Goal: Task Accomplishment & Management: Complete application form

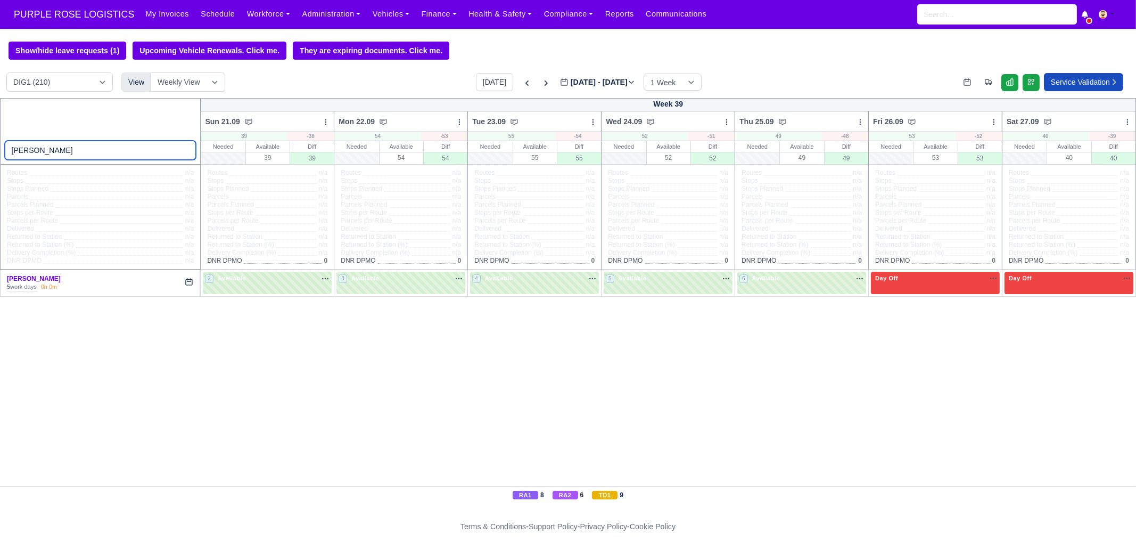
click at [186, 151] on input "[PERSON_NAME]" at bounding box center [101, 150] width 192 height 19
click at [45, 159] on input "[PERSON_NAME]" at bounding box center [101, 150] width 192 height 19
click at [257, 422] on div "Week 39 Sun 21.09 Bulk Status Change Daily Tasks Planned Routes Service Details…" at bounding box center [568, 292] width 1136 height 388
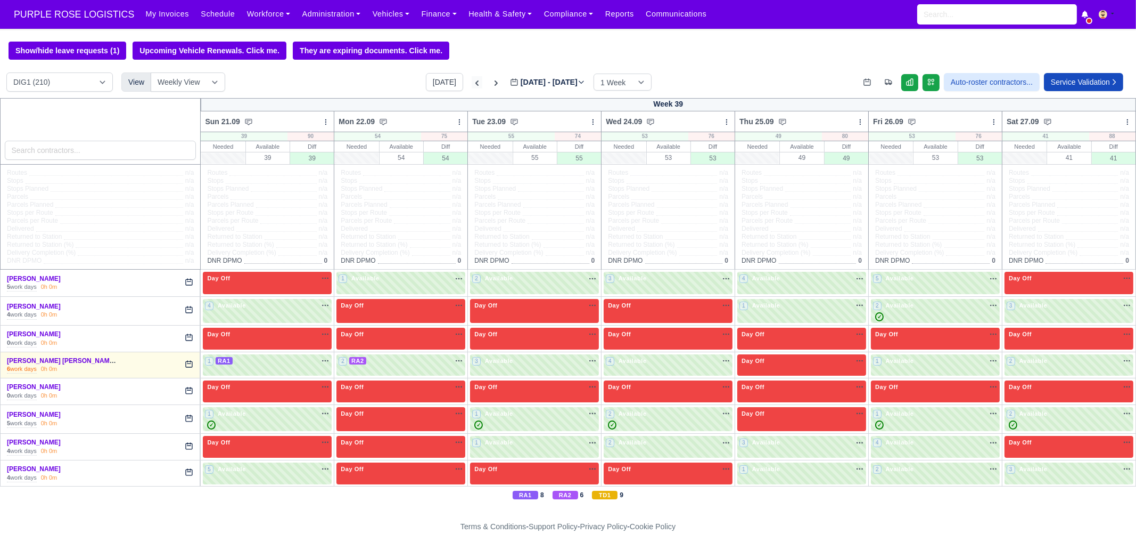
click at [472, 81] on icon at bounding box center [477, 83] width 11 height 11
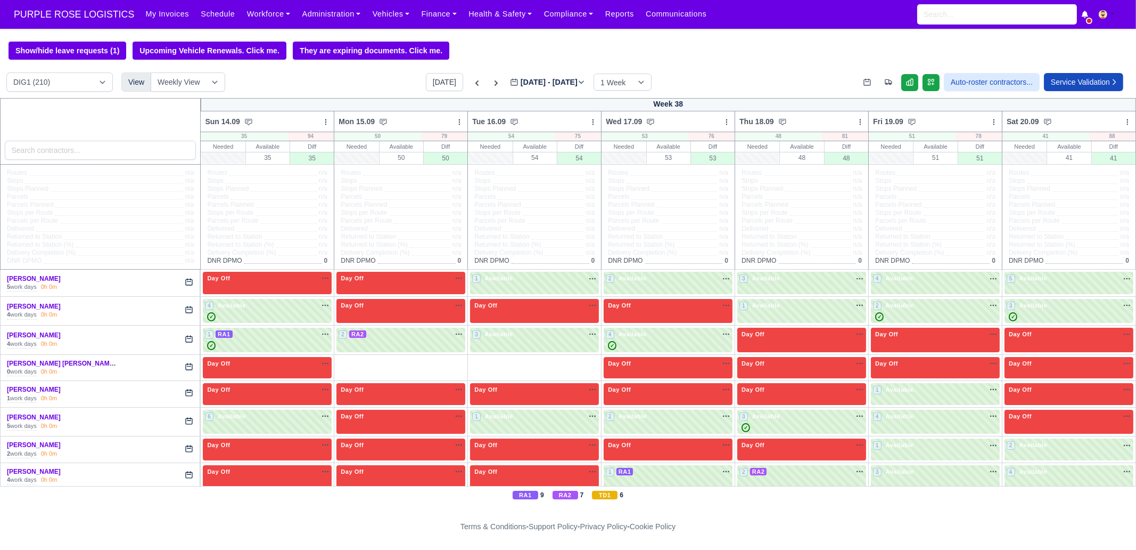
type input "2025-09-16"
click at [114, 149] on input "search" at bounding box center [101, 150] width 192 height 19
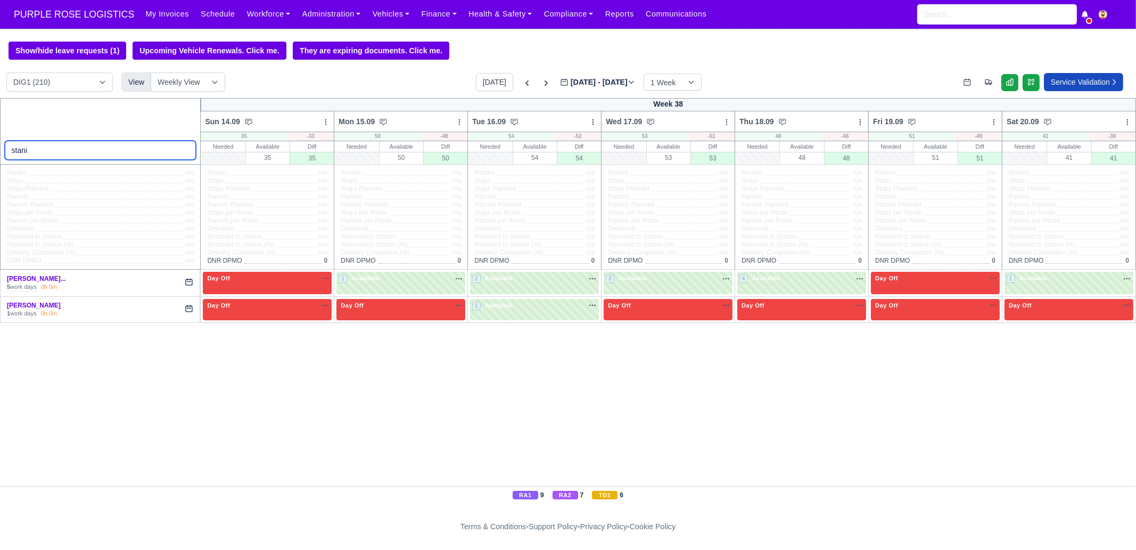
type input "stani"
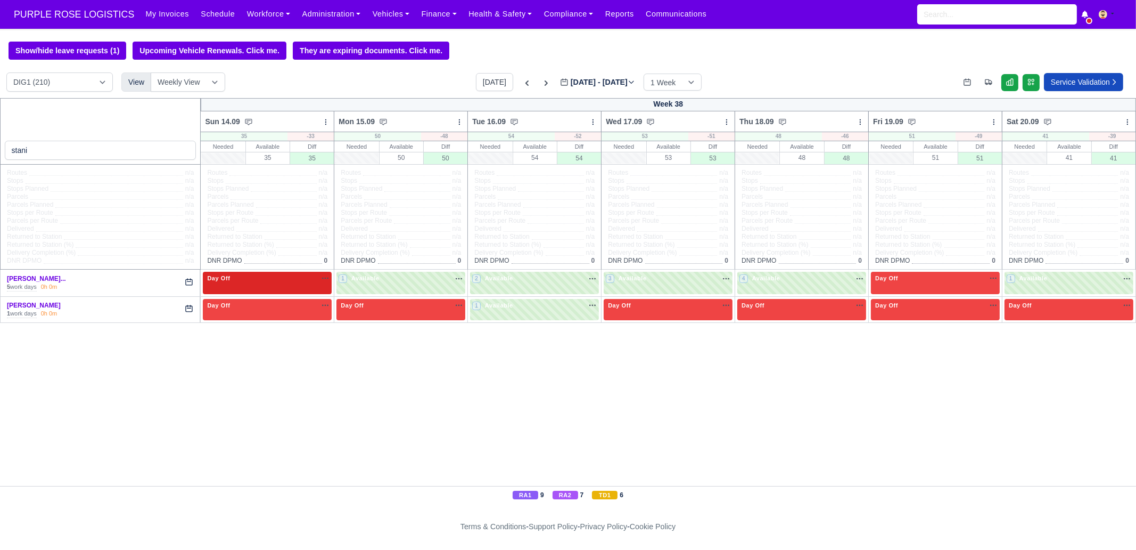
click at [271, 286] on div "Day Off Available" at bounding box center [267, 283] width 129 height 22
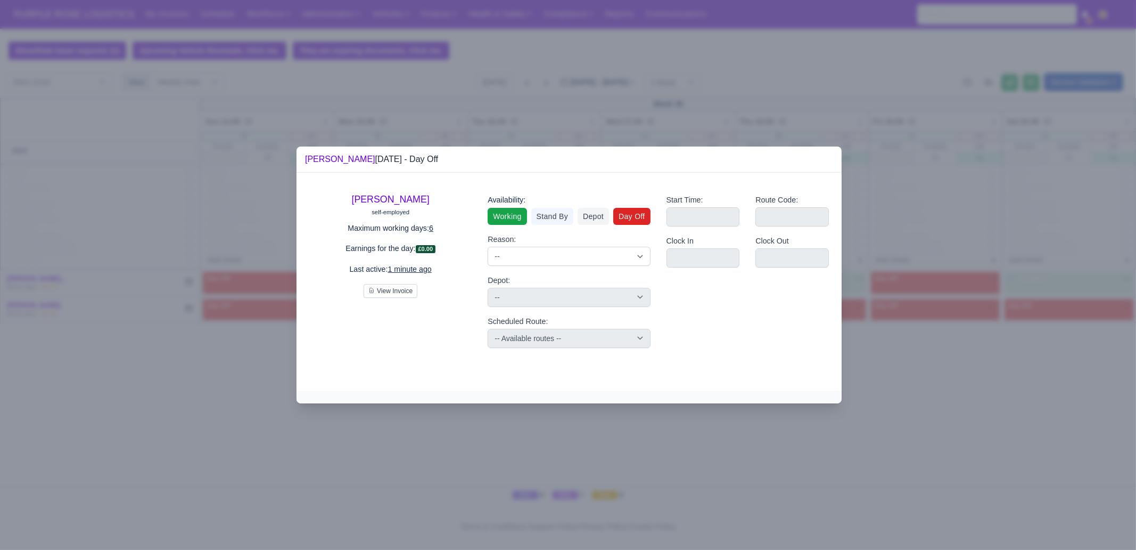
click at [509, 219] on link "Working" at bounding box center [507, 216] width 39 height 17
select select
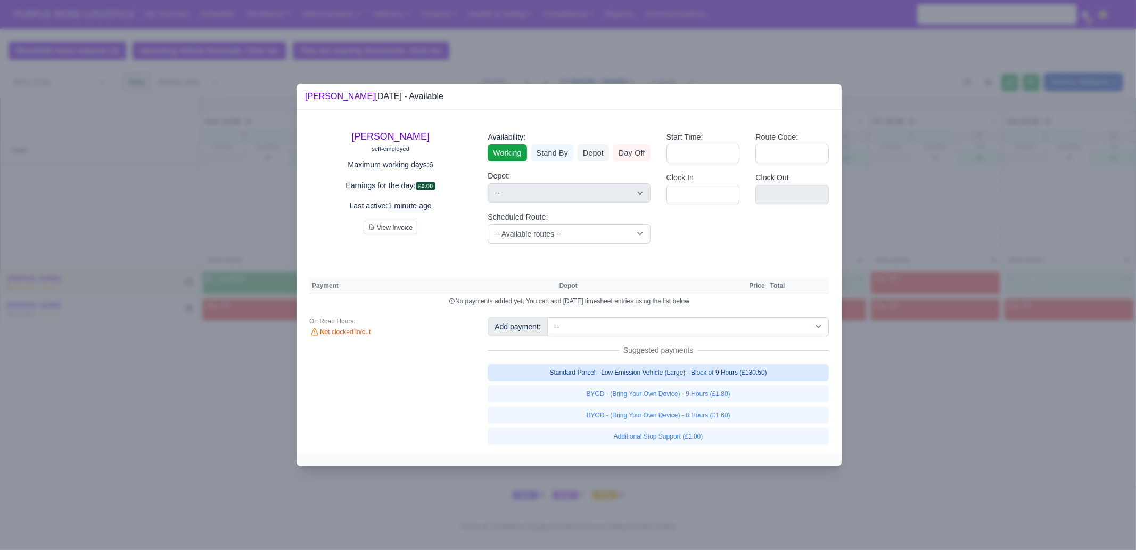
click at [727, 372] on link "Standard Parcel - Low Emission Vehicle (Large) - Block of 9 Hours (£130.50)" at bounding box center [658, 372] width 341 height 17
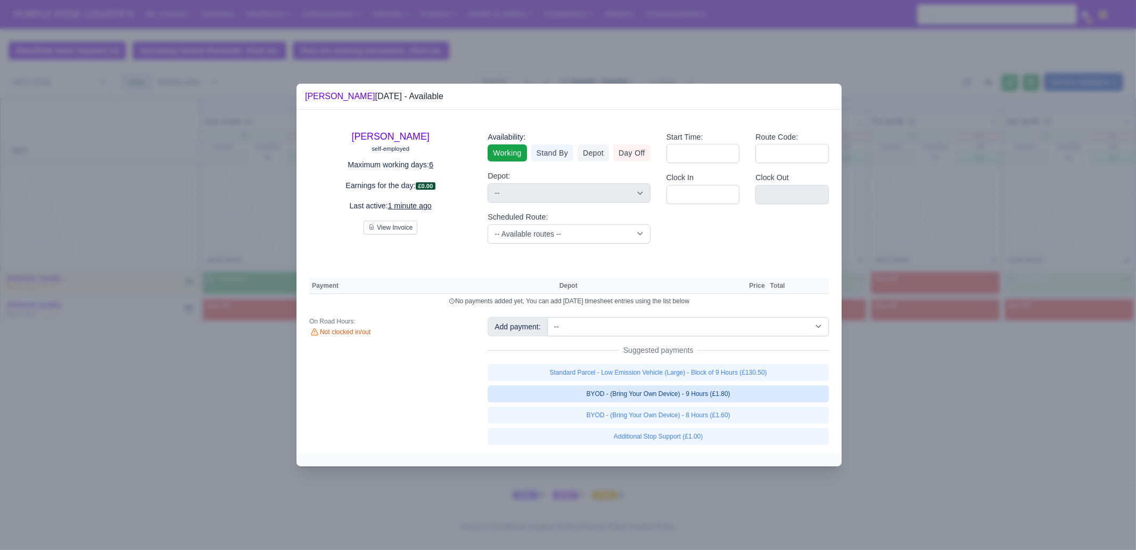
select select "1"
select select
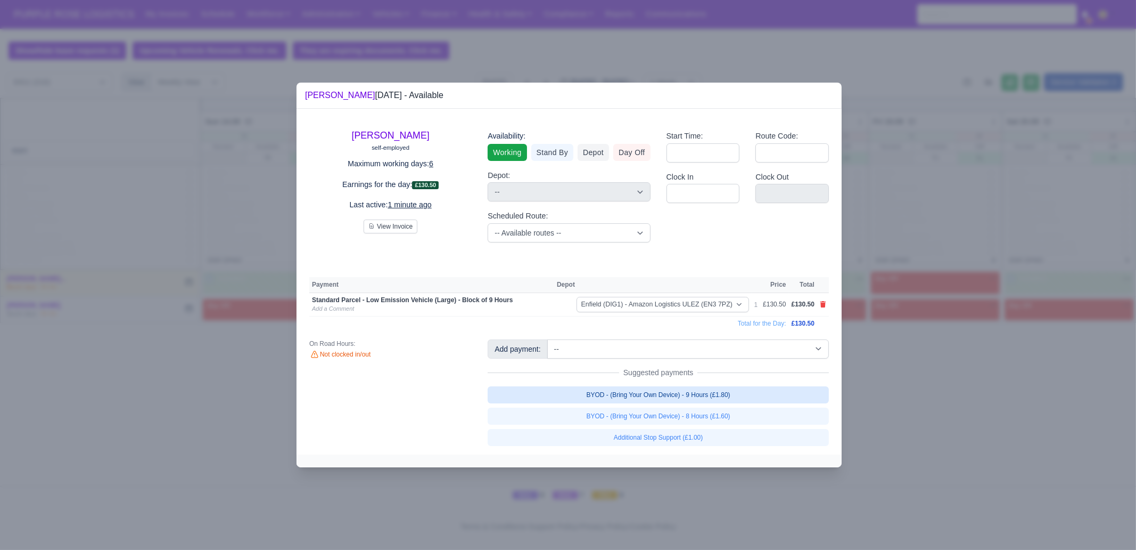
click at [732, 395] on link "BYOD - (Bring Your Own Device) - 9 Hours (£1.80)" at bounding box center [658, 394] width 341 height 17
select select
select select "1"
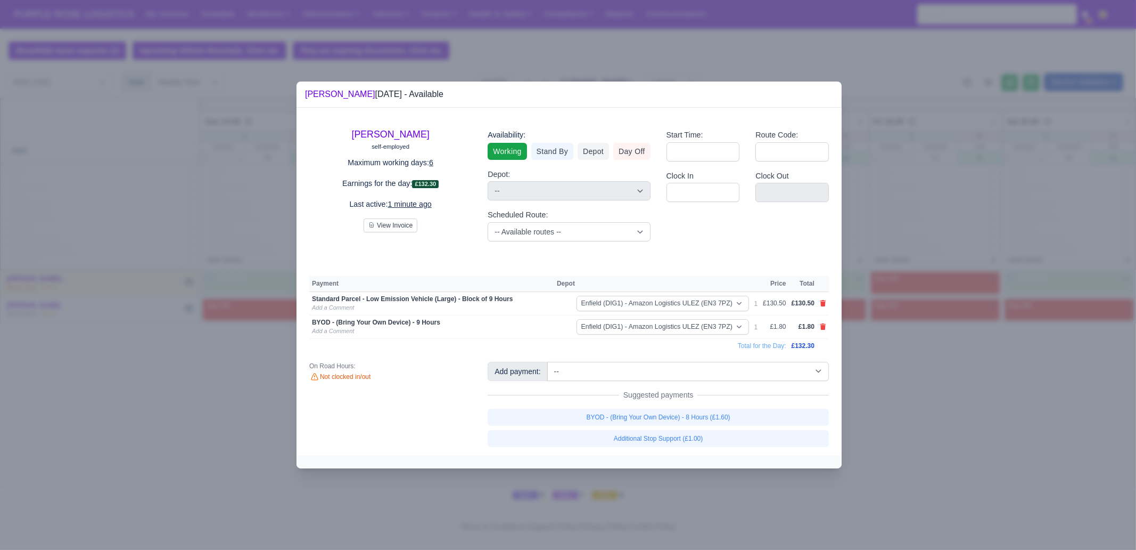
click at [951, 433] on div at bounding box center [568, 275] width 1136 height 550
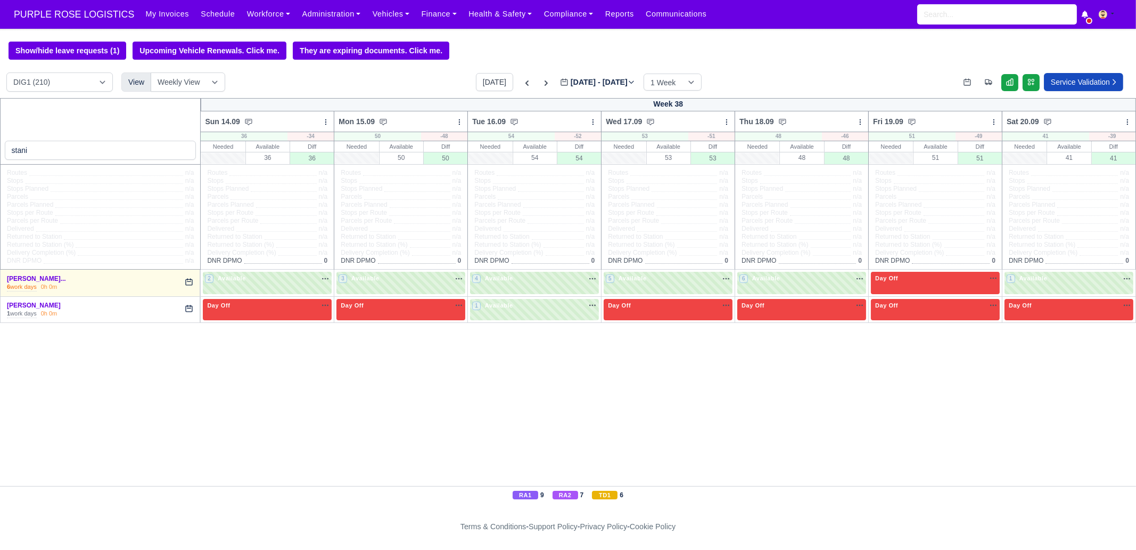
drag, startPoint x: 1015, startPoint y: 397, endPoint x: 994, endPoint y: 397, distance: 20.8
click at [1015, 398] on div "stani Week 38 Sun 14.09 Bulk Status Change Daily Tasks Planned Routes Service D…" at bounding box center [568, 292] width 1136 height 388
